Goal: Task Accomplishment & Management: Complete application form

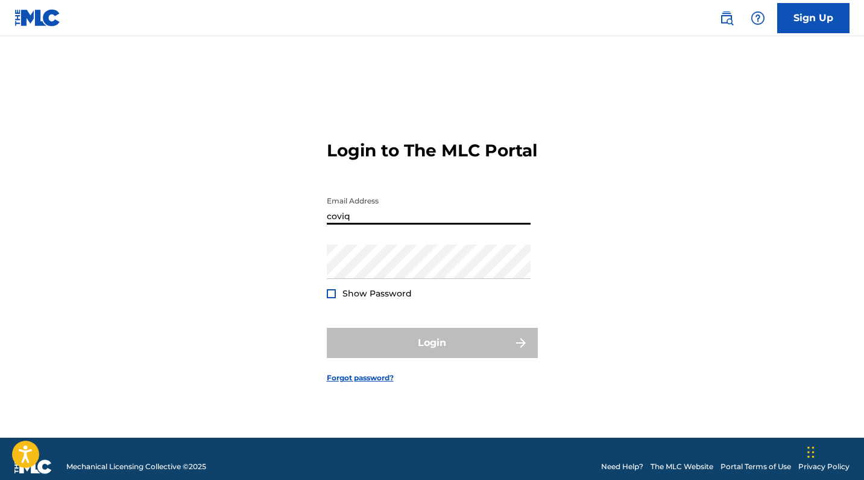
type input "coviqu"
click at [794, 18] on link "Sign Up" at bounding box center [814, 18] width 72 height 30
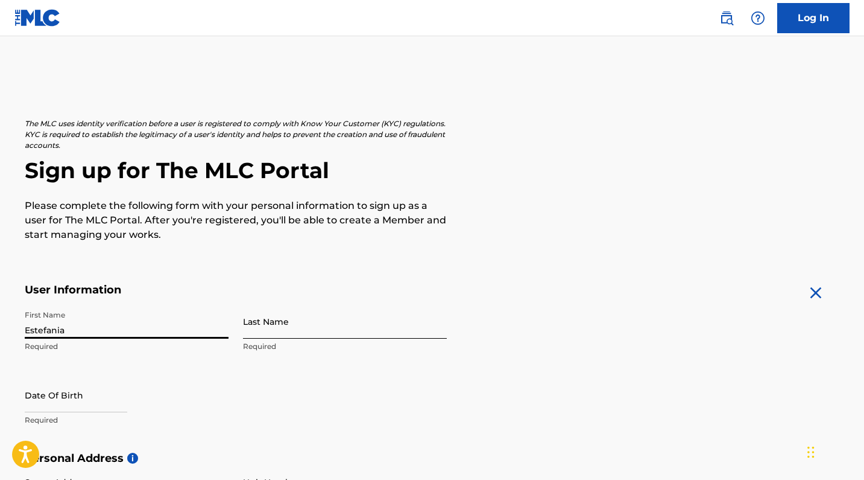
type input "Estefania"
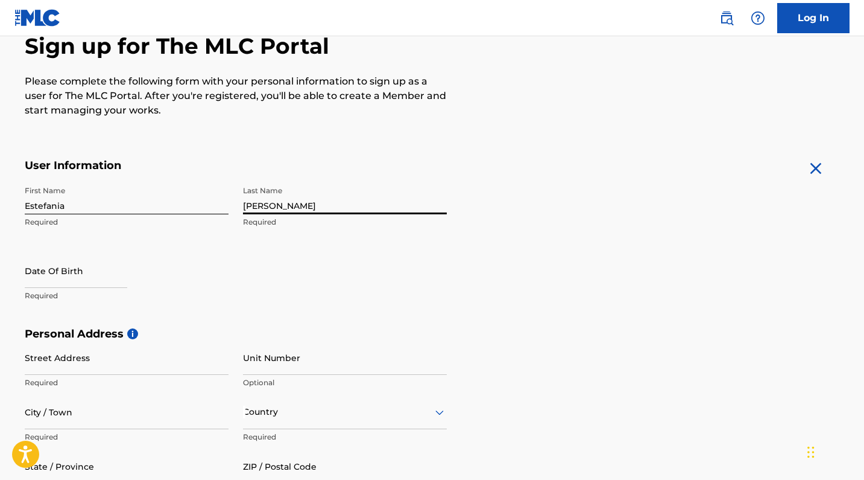
scroll to position [154, 0]
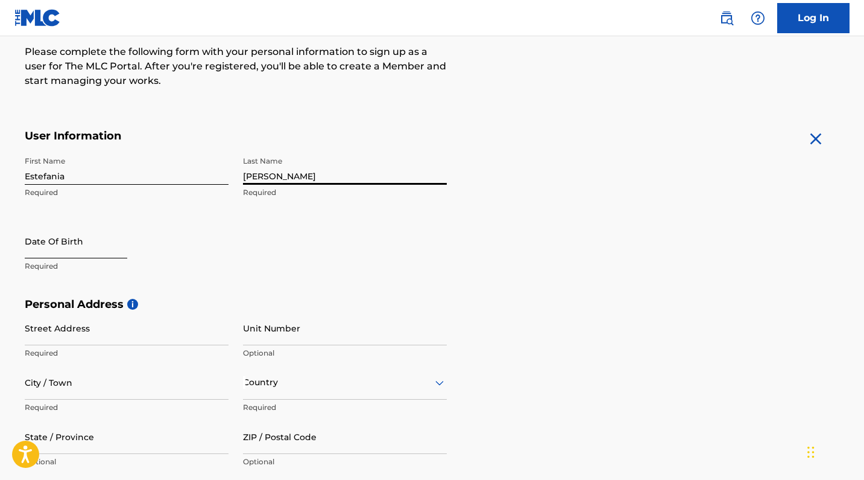
type input "[PERSON_NAME]"
select select "8"
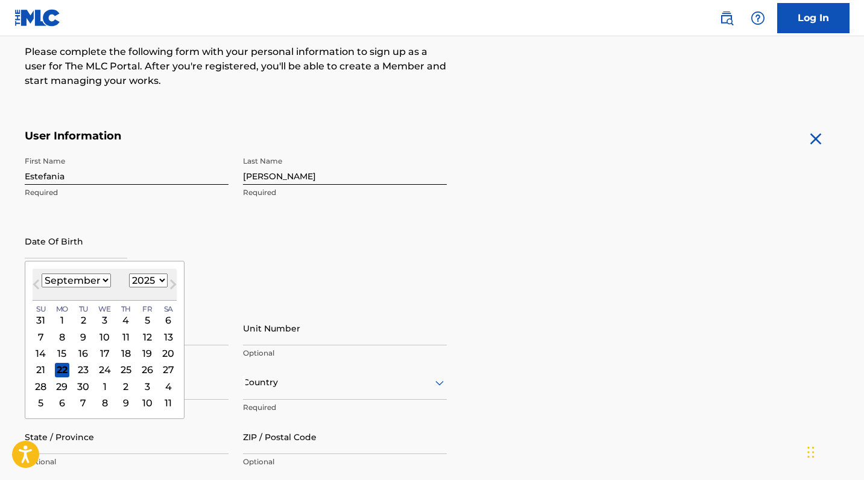
select select "1993"
click at [81, 272] on div "[DATE] January February March April May June July August September October Nove…" at bounding box center [105, 284] width 144 height 32
select select "1"
click at [58, 352] on div "15" at bounding box center [61, 353] width 14 height 14
type input "[DATE]"
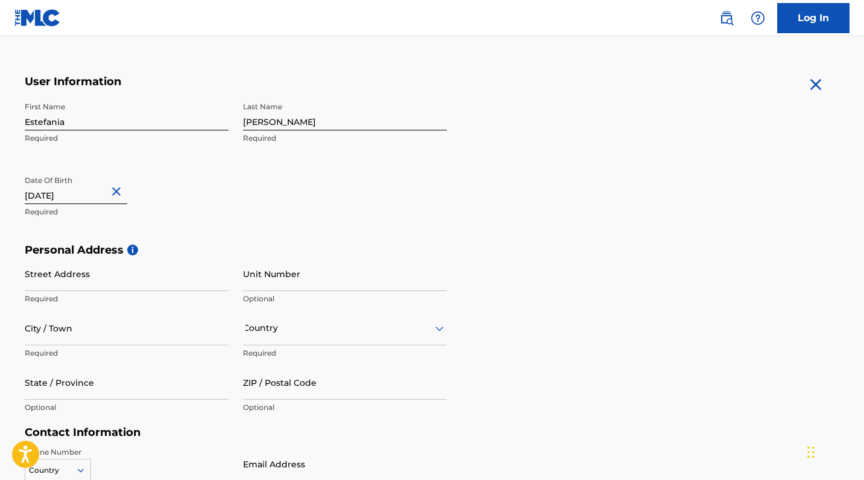
scroll to position [224, 0]
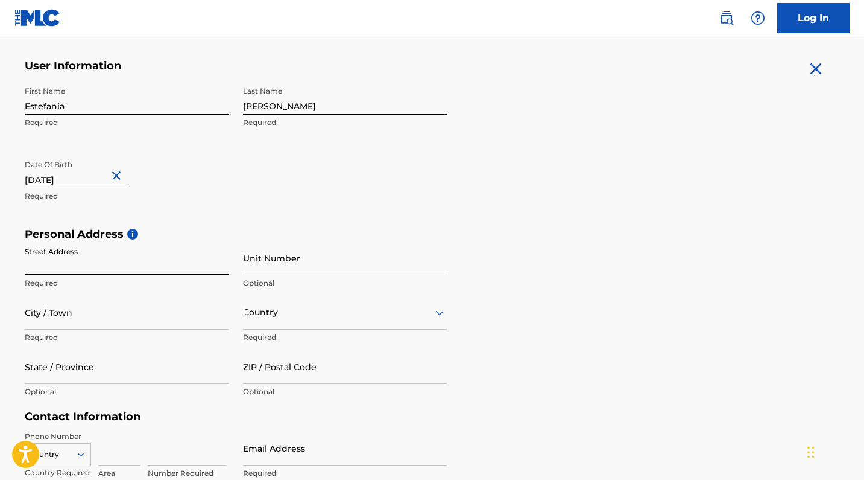
type input "C"
type input "o"
type input "[GEOGRAPHIC_DATA]"
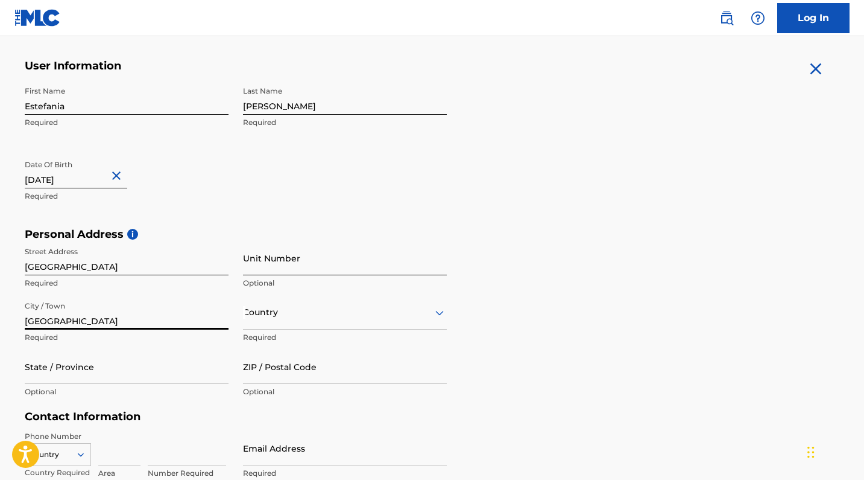
type input "[GEOGRAPHIC_DATA]"
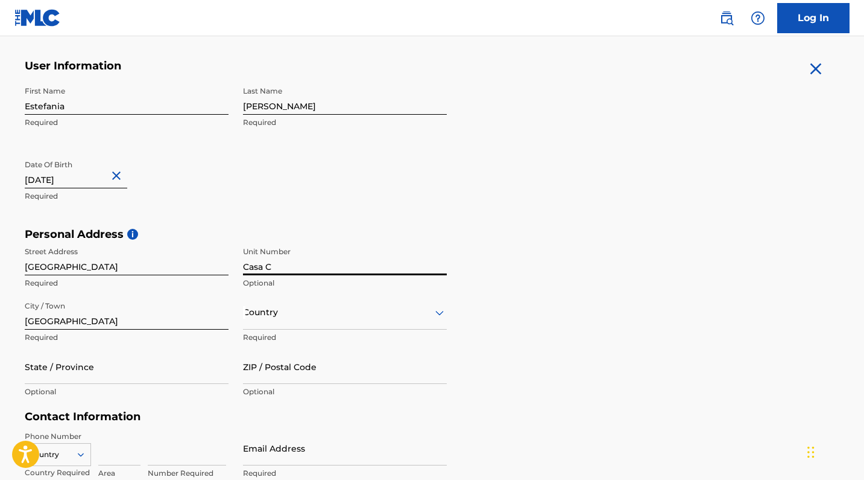
type input "Casa C"
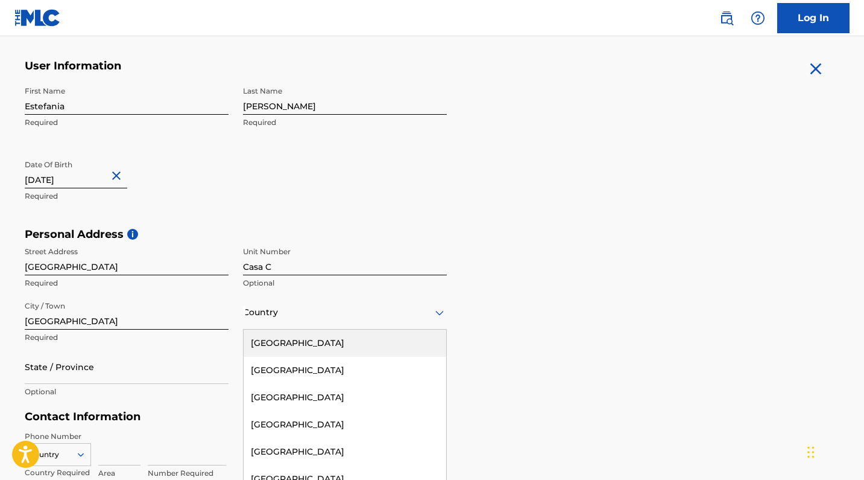
click at [309, 319] on div "[GEOGRAPHIC_DATA], 1 of 223. 223 results available. Use Up and Down to choose o…" at bounding box center [345, 312] width 204 height 34
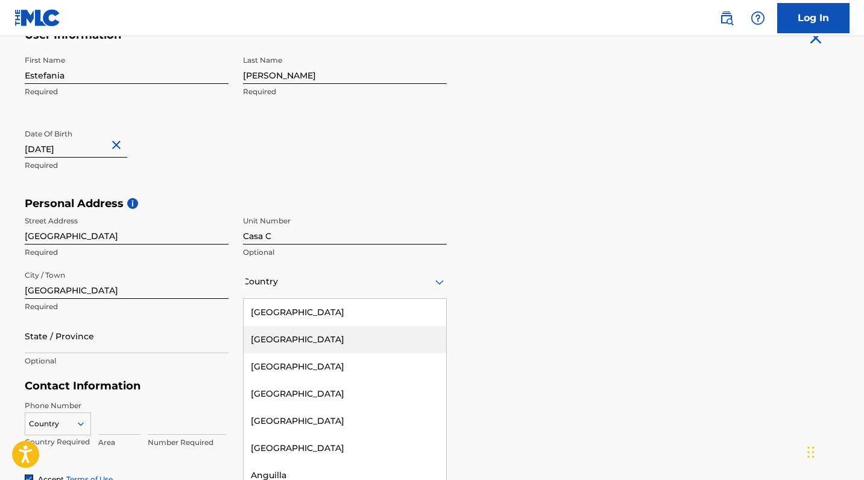
type input "m"
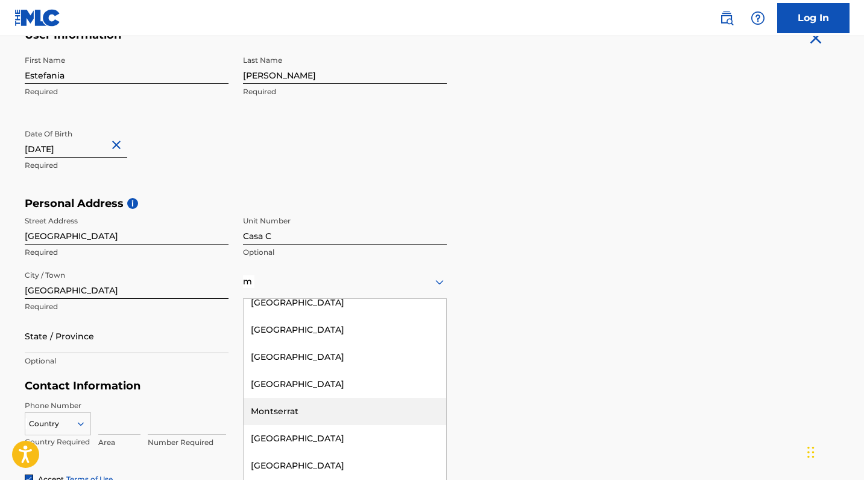
scroll to position [967, 0]
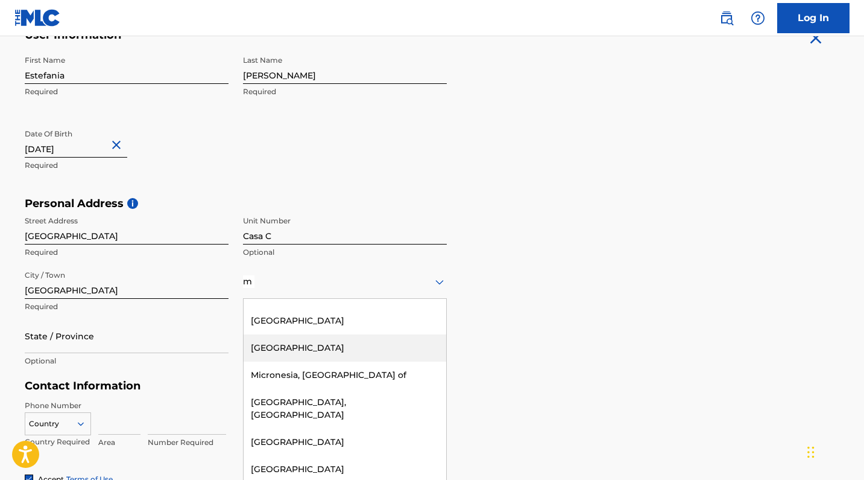
click at [300, 338] on div "[GEOGRAPHIC_DATA]" at bounding box center [345, 347] width 203 height 27
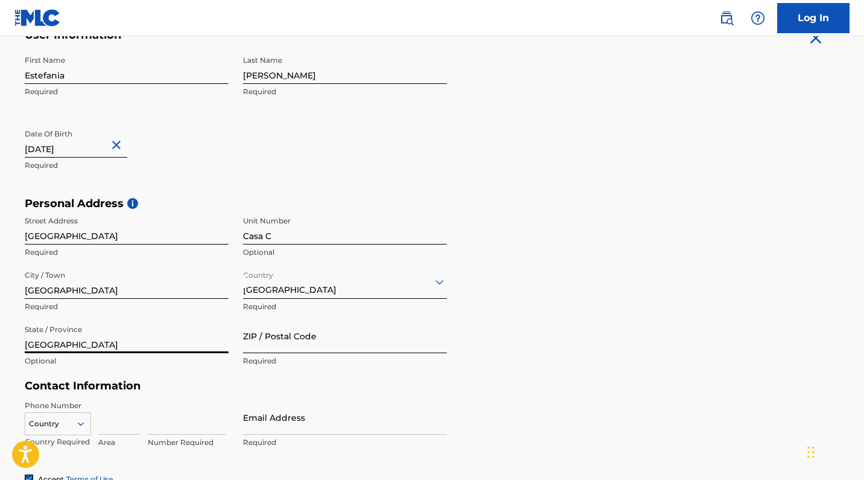
type input "[GEOGRAPHIC_DATA]"
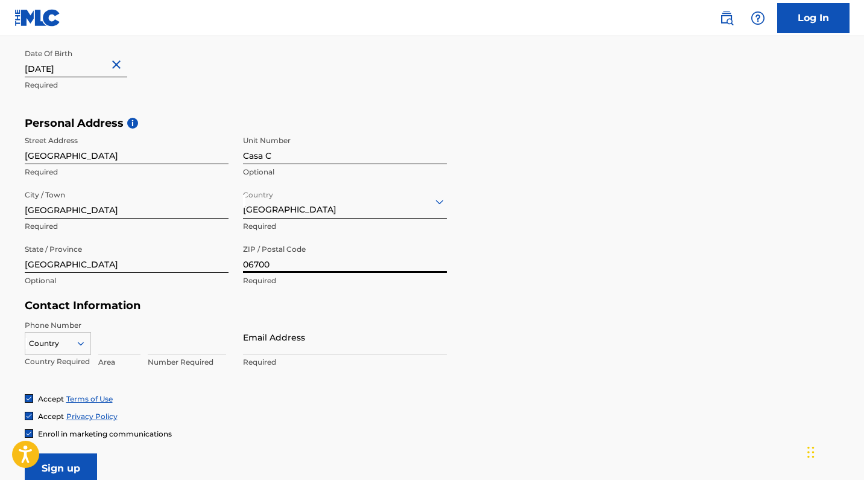
scroll to position [430, 0]
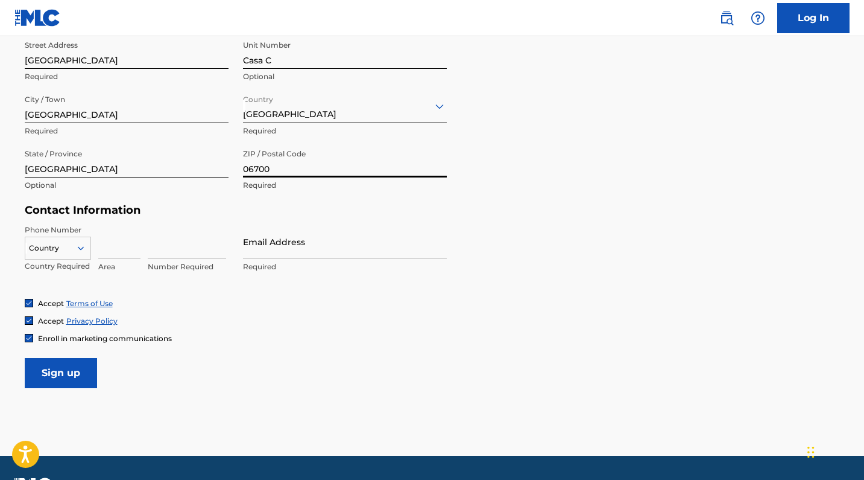
type input "06700"
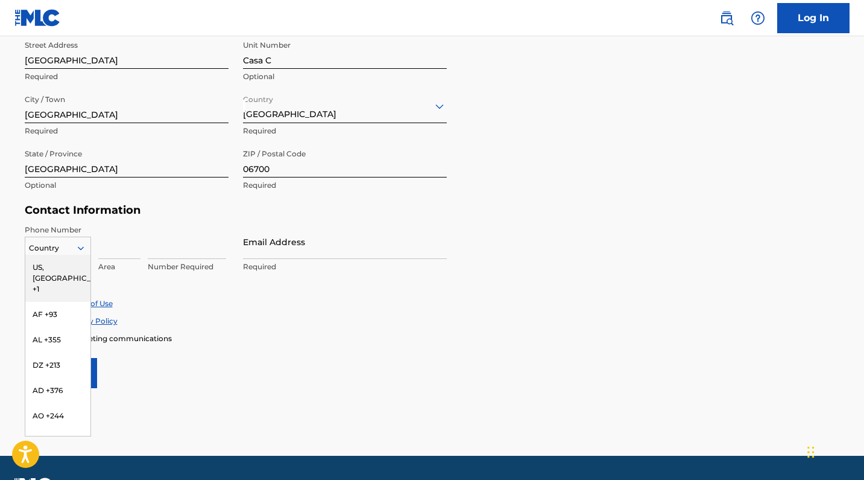
click at [70, 246] on div at bounding box center [57, 247] width 65 height 13
type input "m"
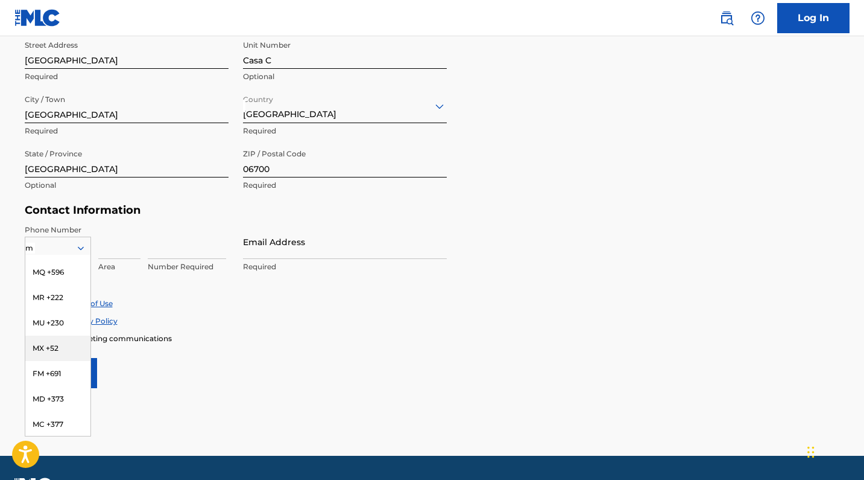
click at [65, 349] on div "MX +52" at bounding box center [57, 347] width 65 height 25
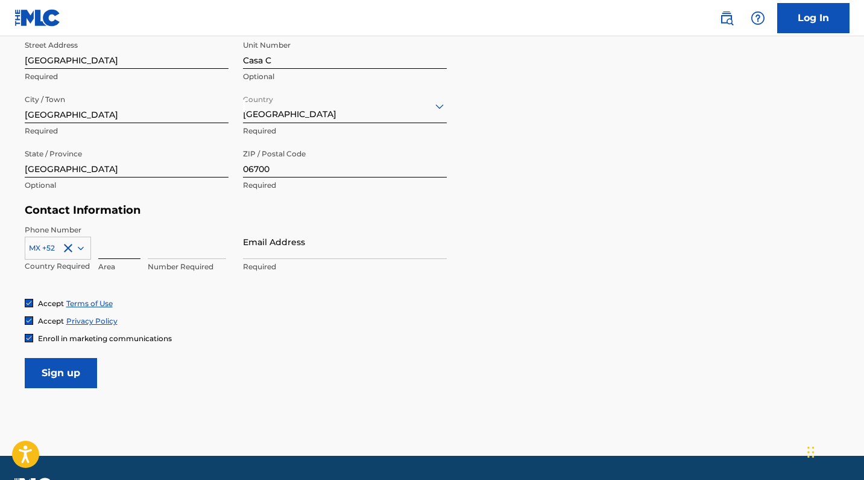
click at [118, 250] on input at bounding box center [119, 241] width 42 height 34
type input "55"
type input "79464020"
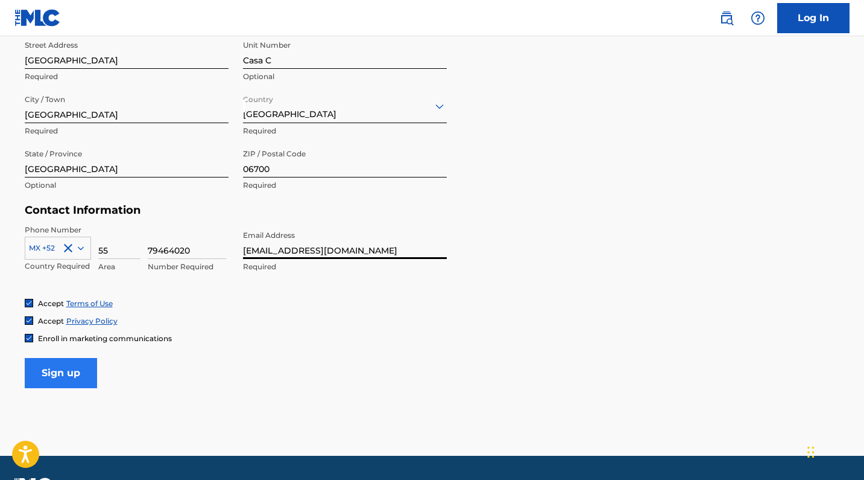
type input "[EMAIL_ADDRESS][DOMAIN_NAME]"
click at [88, 370] on input "Sign up" at bounding box center [61, 373] width 72 height 30
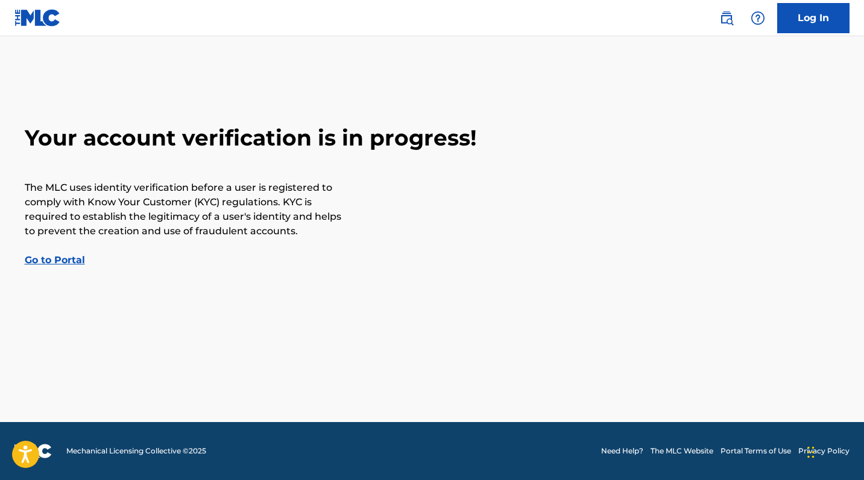
click at [70, 259] on link "Go to Portal" at bounding box center [55, 259] width 60 height 11
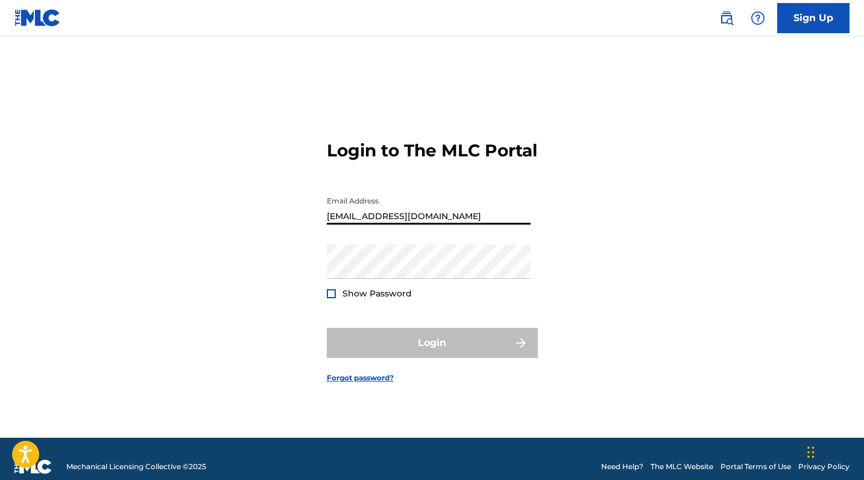
type input "[EMAIL_ADDRESS][DOMAIN_NAME]"
